Goal: Information Seeking & Learning: Learn about a topic

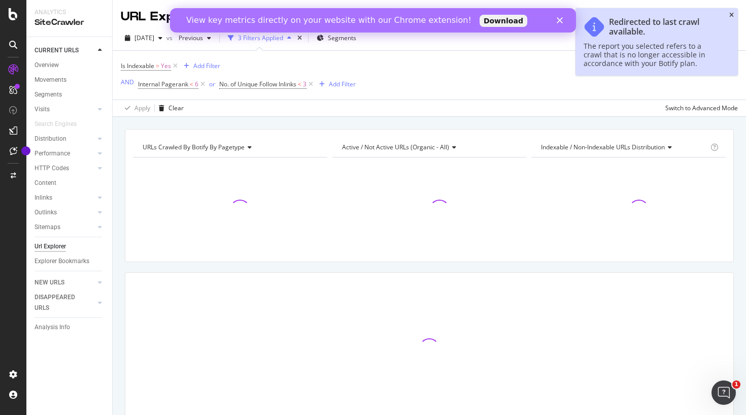
click at [730, 14] on icon "close toast" at bounding box center [731, 15] width 5 height 6
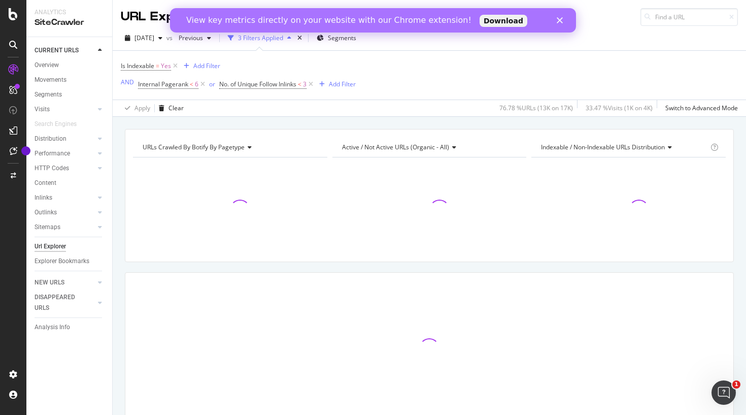
click at [563, 16] on div "View key metrics directly on your website with our Chrome extension! Download" at bounding box center [373, 20] width 406 height 16
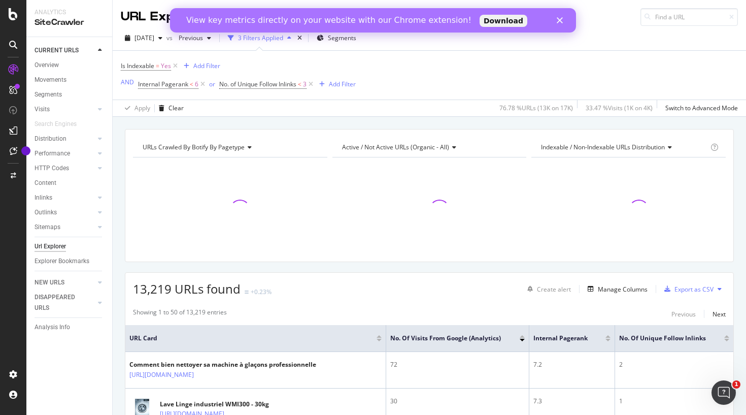
click at [560, 21] on polygon "Fermer" at bounding box center [560, 20] width 6 height 6
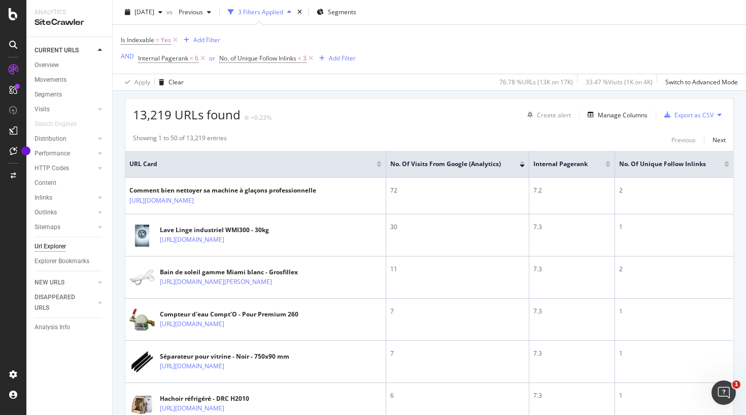
scroll to position [183, 0]
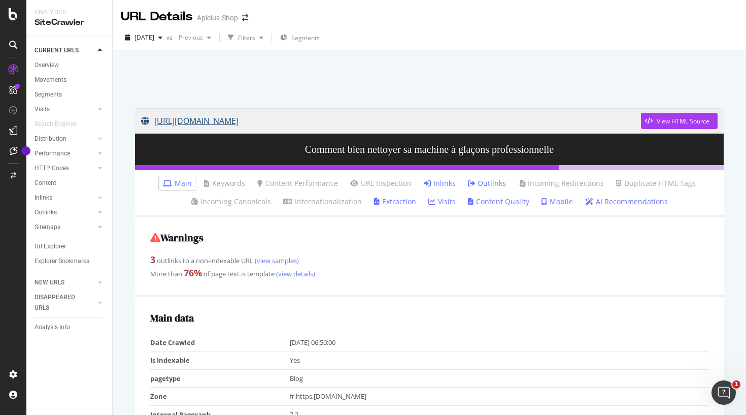
click at [338, 127] on link "[URL][DOMAIN_NAME]" at bounding box center [391, 120] width 500 height 25
